Goal: Transaction & Acquisition: Purchase product/service

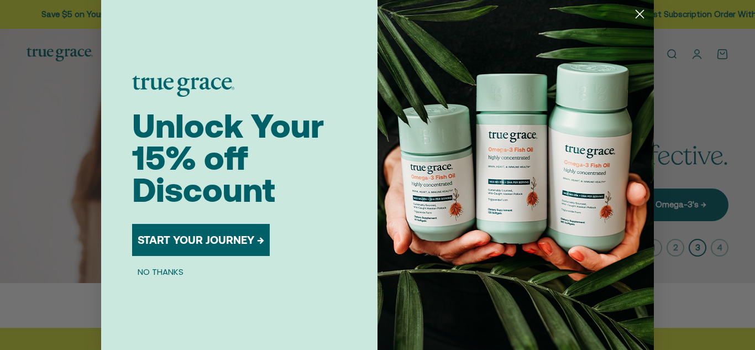
click at [468, 51] on img "POPUP Form" at bounding box center [515, 177] width 276 height 354
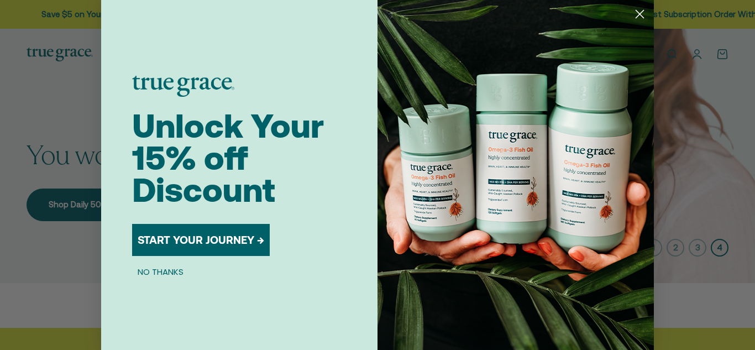
click at [635, 15] on circle "Close dialog" at bounding box center [639, 14] width 18 height 18
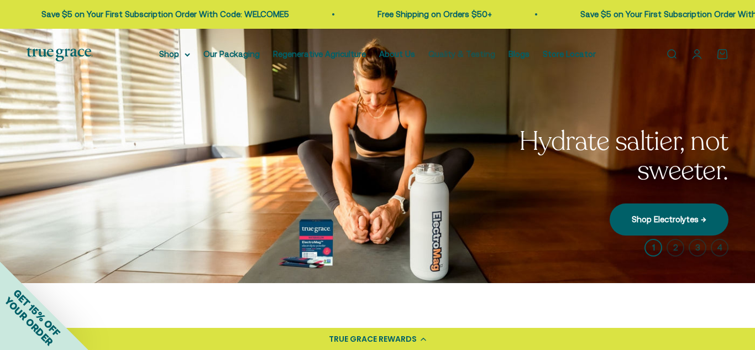
click at [473, 55] on link "Quality & Testing" at bounding box center [461, 53] width 67 height 9
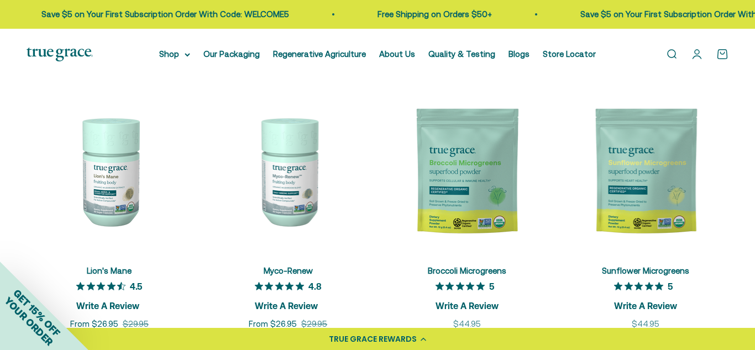
scroll to position [1333, 0]
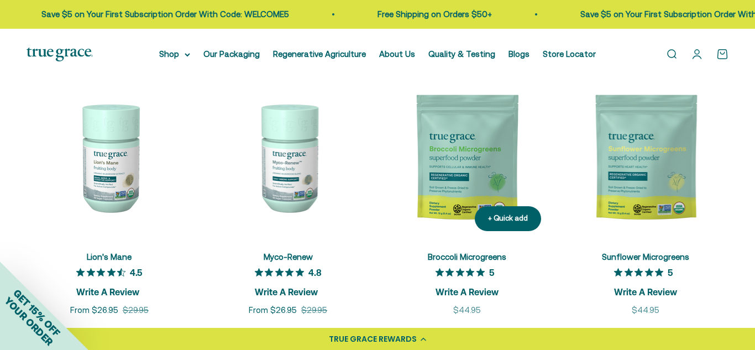
click at [476, 210] on img at bounding box center [467, 157] width 166 height 166
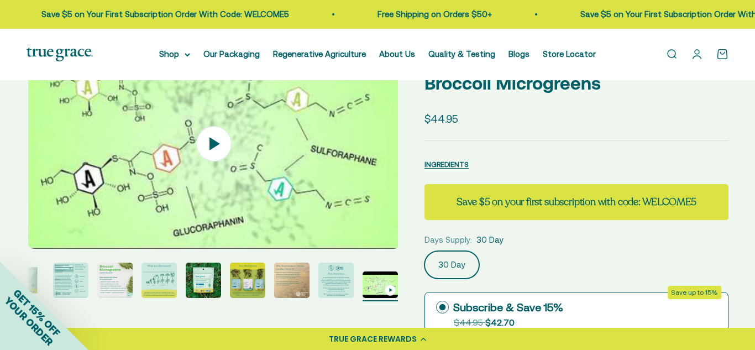
scroll to position [0, 3024]
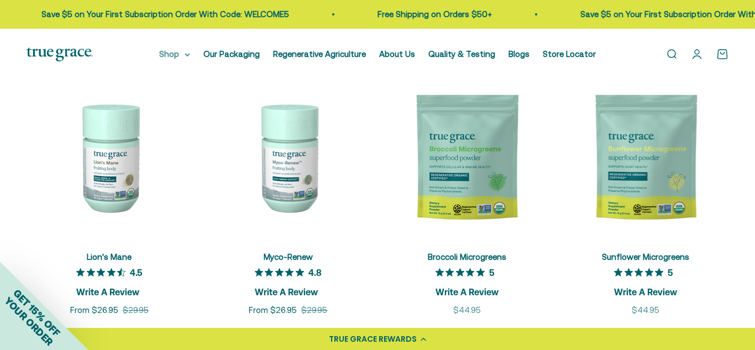
click at [170, 57] on summary "Shop" at bounding box center [174, 54] width 31 height 13
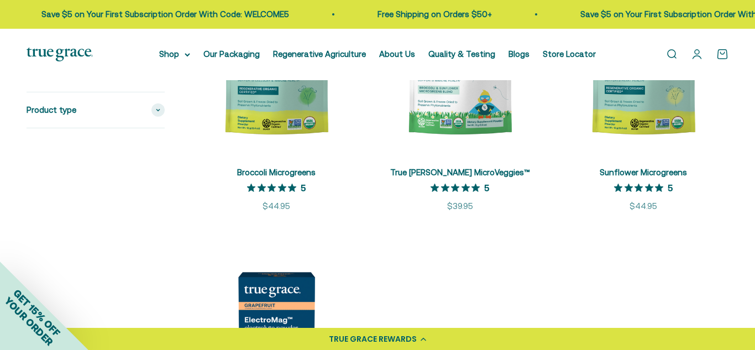
scroll to position [1843, 0]
